Goal: Navigation & Orientation: Find specific page/section

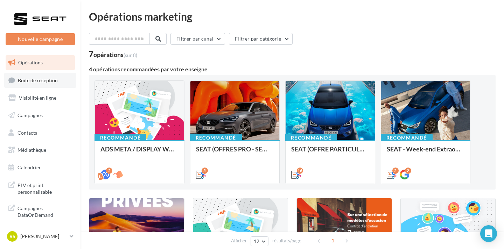
click at [57, 84] on link "Boîte de réception" at bounding box center [40, 80] width 72 height 15
click at [239, 127] on div at bounding box center [234, 111] width 89 height 60
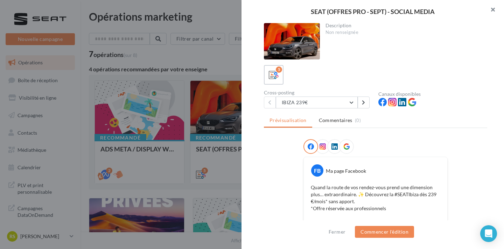
click at [488, 10] on button "button" at bounding box center [490, 10] width 28 height 21
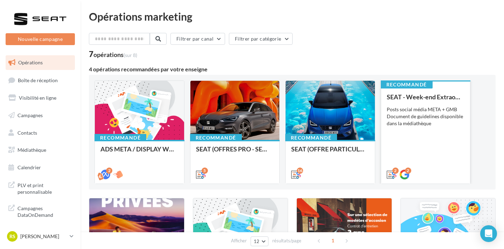
click at [412, 132] on div "SEAT - Week-end Extraordinaire (JPO) - GENERIQUE SEPT / OCTOBRE Posts social mé…" at bounding box center [426, 135] width 78 height 84
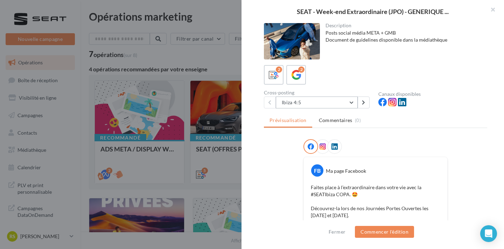
click at [348, 105] on button "Ibiza 4:5" at bounding box center [317, 103] width 82 height 12
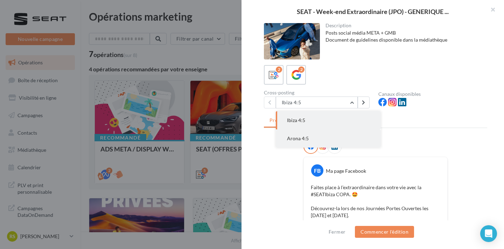
click at [346, 134] on button "Arona 4:5" at bounding box center [328, 139] width 105 height 18
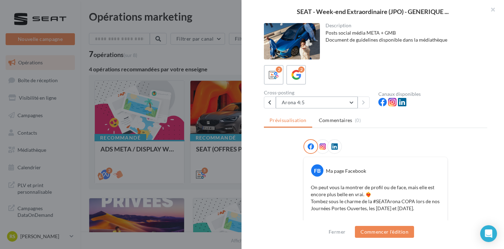
click at [333, 105] on button "Arona 4:5" at bounding box center [317, 103] width 82 height 12
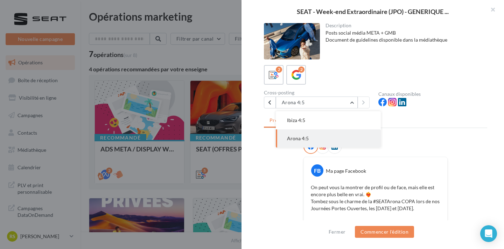
click at [332, 118] on button "Ibiza 4:5" at bounding box center [328, 120] width 105 height 18
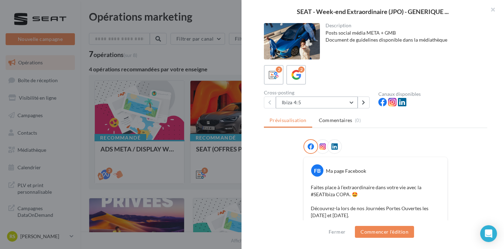
click at [331, 106] on button "Ibiza 4:5" at bounding box center [317, 103] width 82 height 12
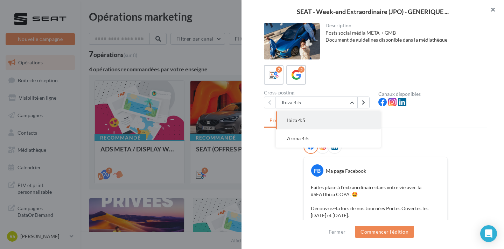
click at [488, 8] on button "button" at bounding box center [490, 10] width 28 height 21
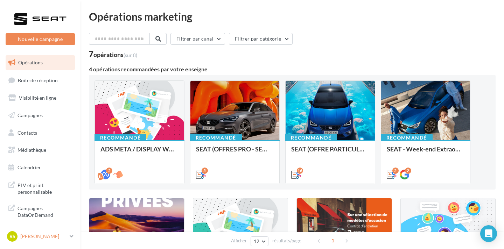
click at [40, 240] on div "RS Romain SIGAUD SEAT-HAGUENAU" at bounding box center [37, 236] width 60 height 11
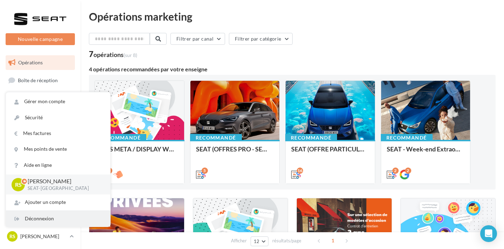
click at [40, 221] on div "Déconnexion" at bounding box center [58, 219] width 104 height 16
